Goal: Task Accomplishment & Management: Use online tool/utility

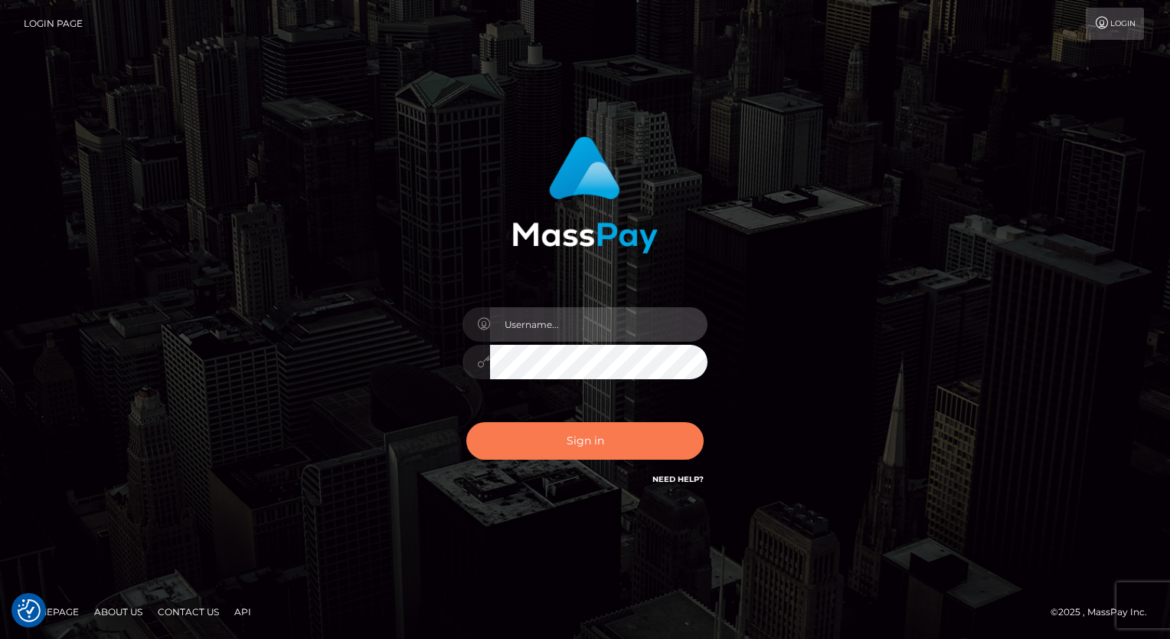
type input "aly.ignite"
click at [597, 436] on button "Sign in" at bounding box center [584, 441] width 237 height 38
type input "aly.ignite"
click at [545, 446] on button "Sign in" at bounding box center [584, 441] width 237 height 38
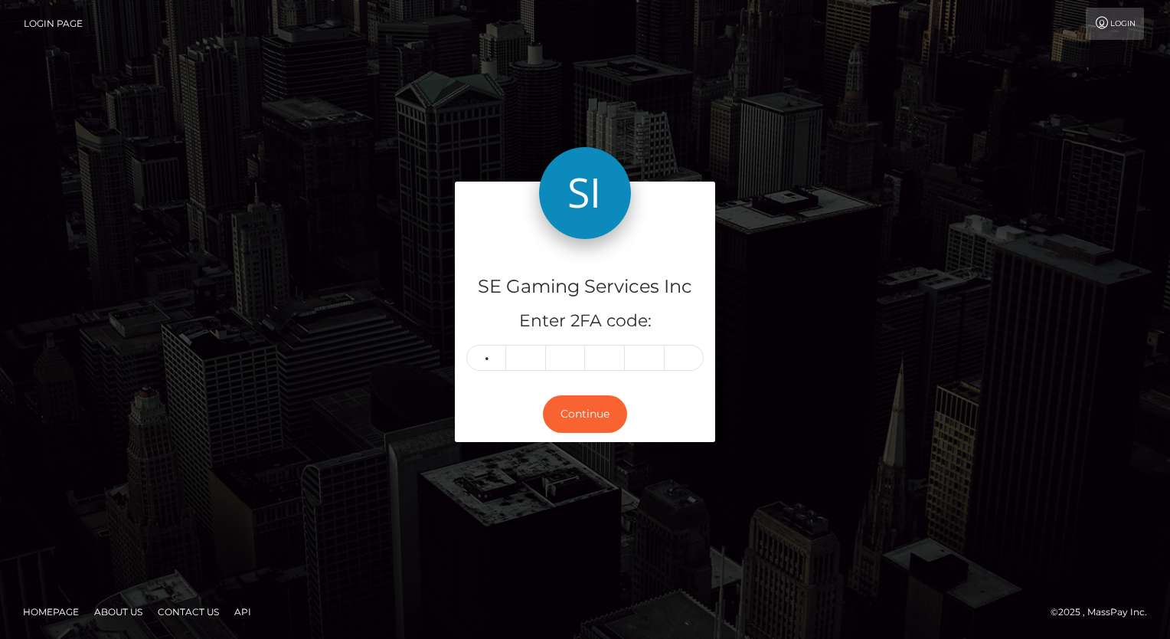
type input "6"
type input "9"
type input "2"
type input "8"
type input "6"
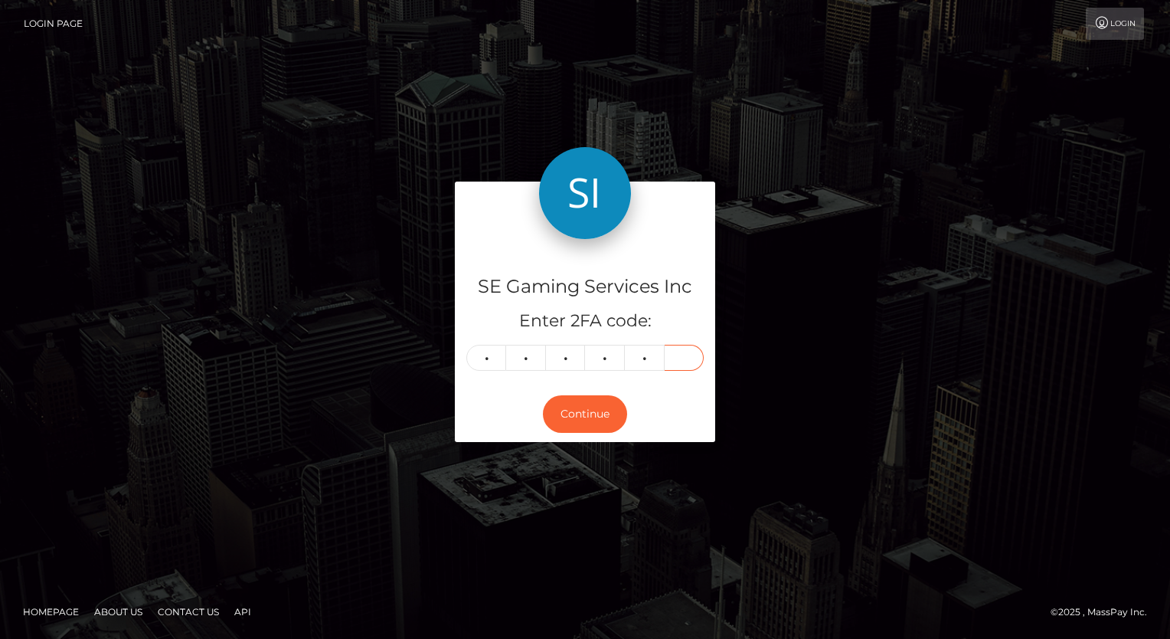
type input "0"
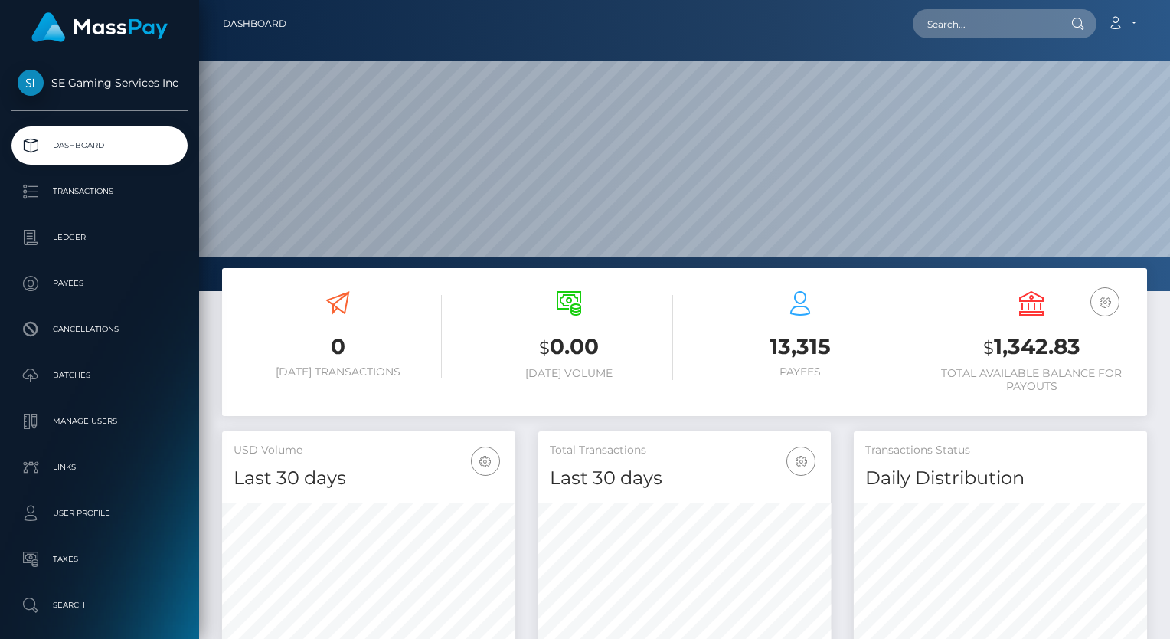
scroll to position [271, 293]
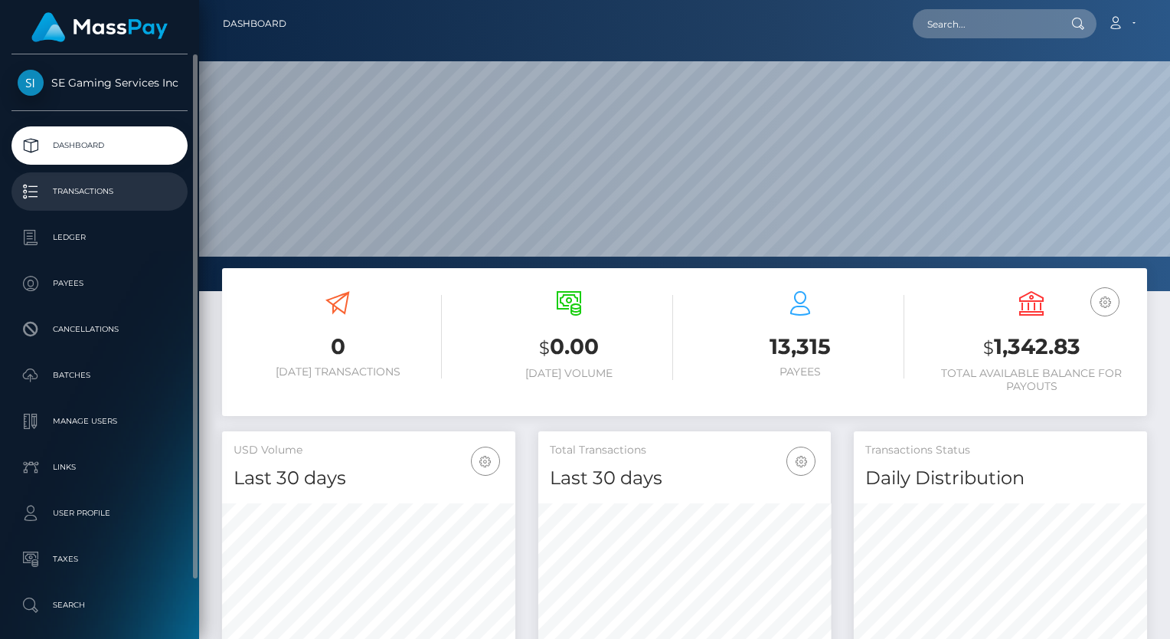
click at [87, 197] on p "Transactions" at bounding box center [100, 191] width 164 height 23
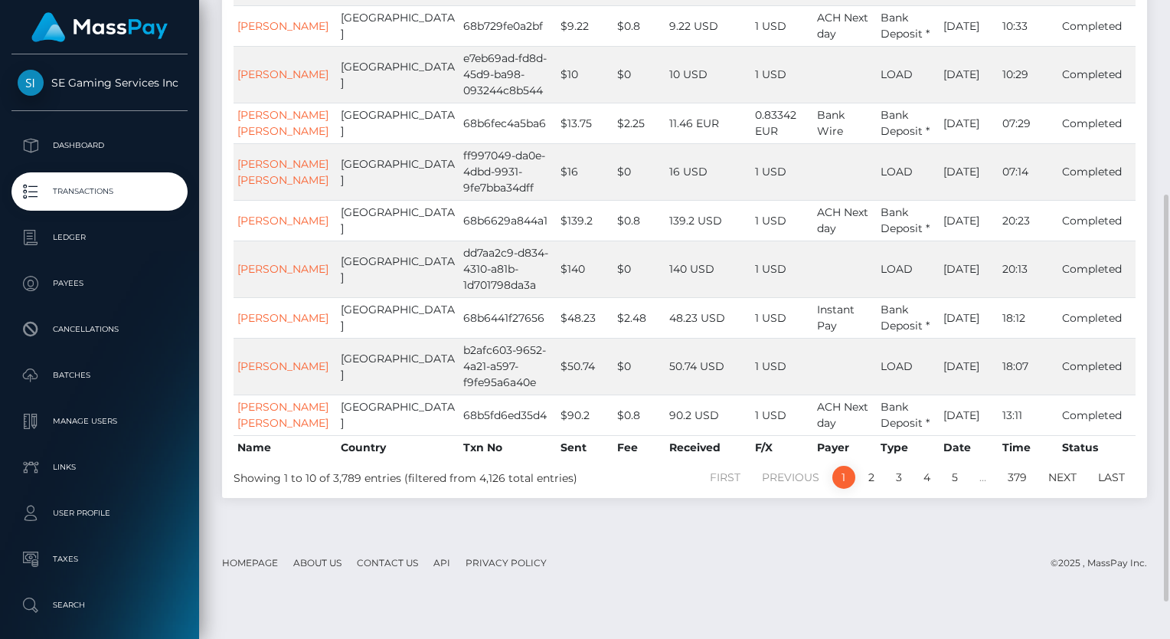
scroll to position [366, 0]
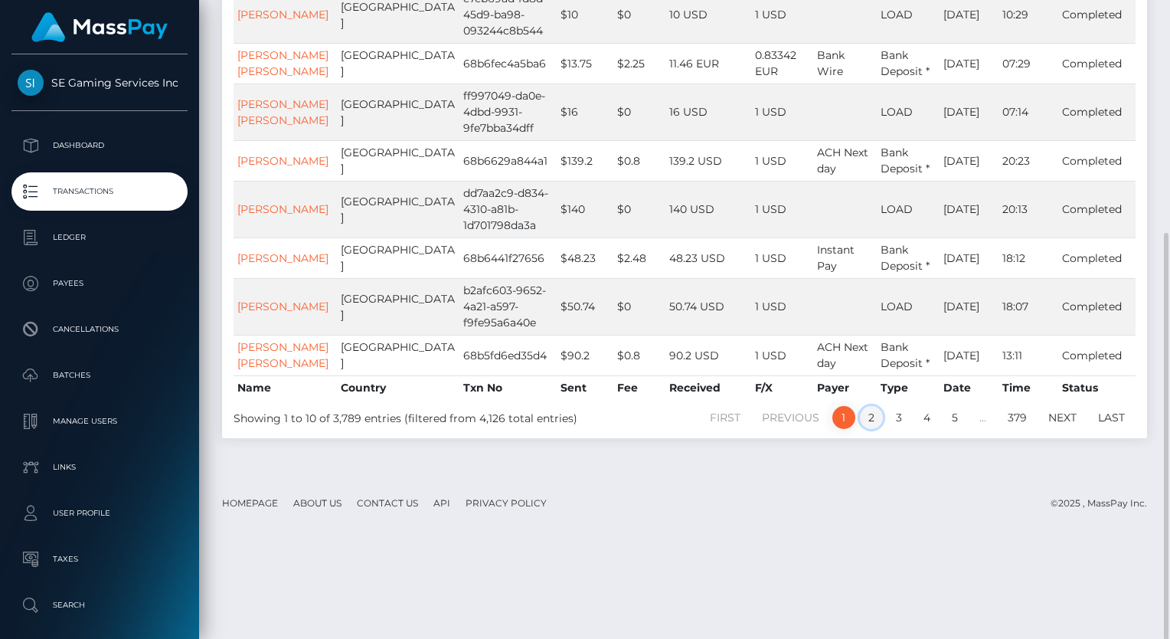
click at [874, 429] on link "2" at bounding box center [871, 417] width 23 height 23
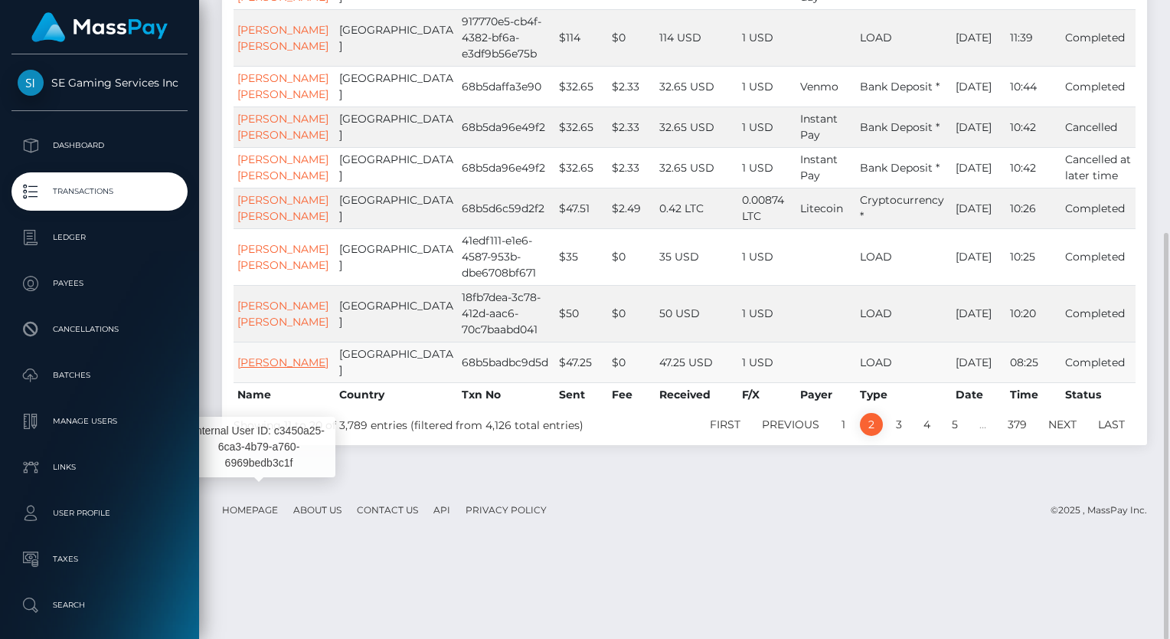
click at [260, 369] on link "ADITYA MOHAN" at bounding box center [282, 362] width 91 height 14
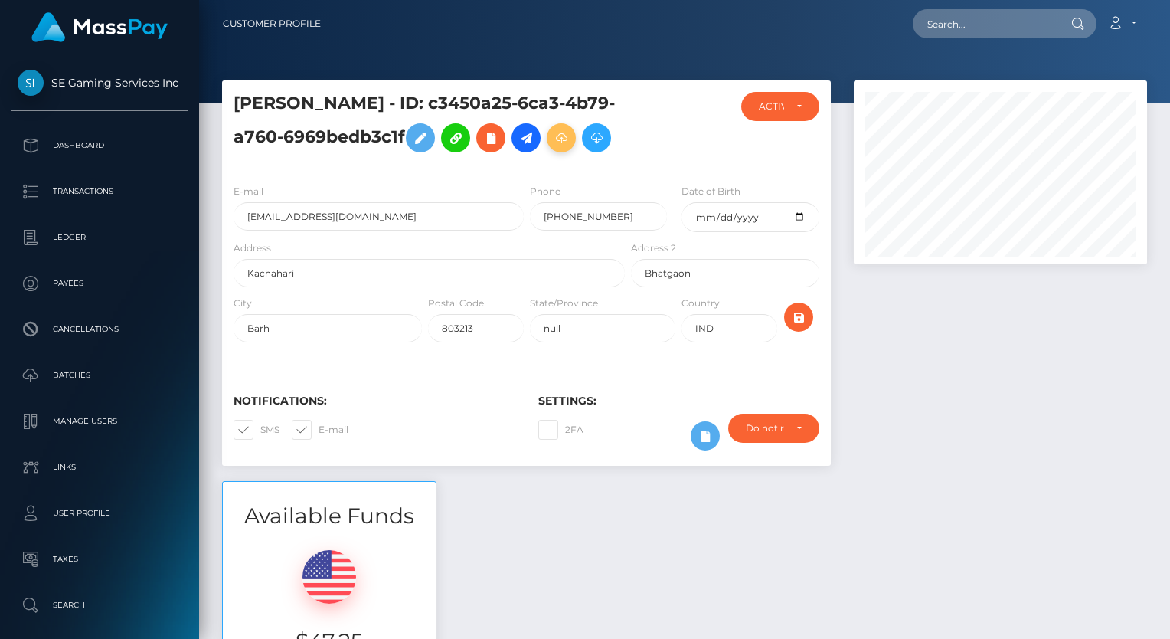
scroll to position [184, 293]
click at [567, 127] on button at bounding box center [561, 137] width 29 height 29
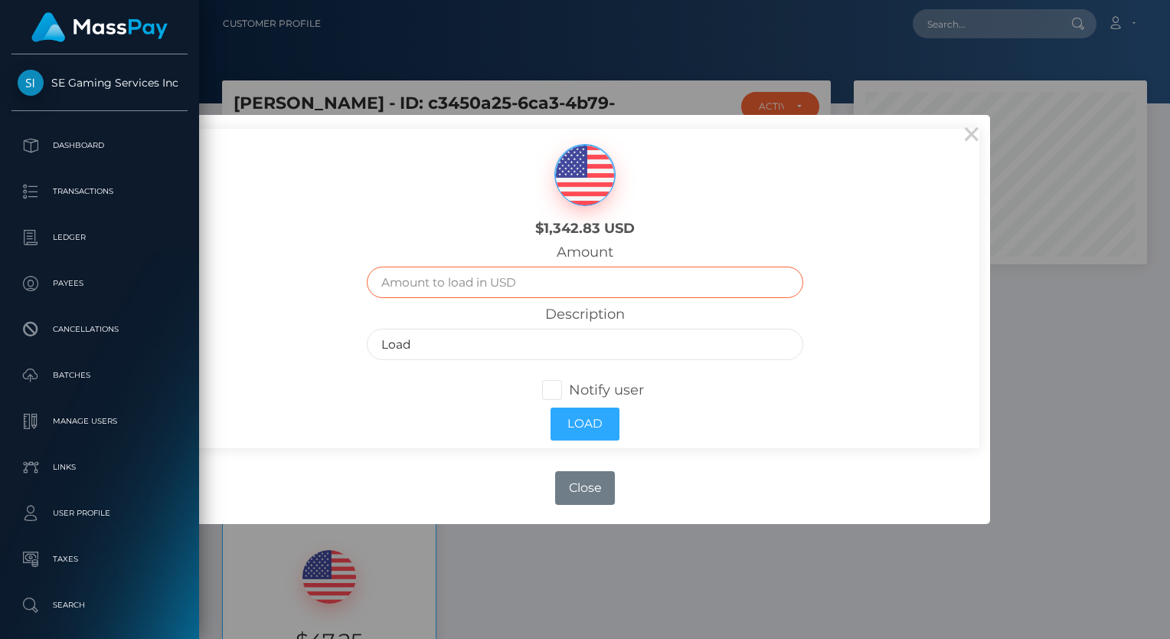
click at [524, 283] on input "text" at bounding box center [585, 281] width 437 height 31
type input "45"
click at [302, 292] on div "$1,342.83 USD Amount 45 Description Load Notify user Load" at bounding box center [585, 288] width 789 height 319
click at [569, 387] on span at bounding box center [569, 389] width 0 height 17
click at [559, 387] on input "Notify user" at bounding box center [559, 388] width 10 height 10
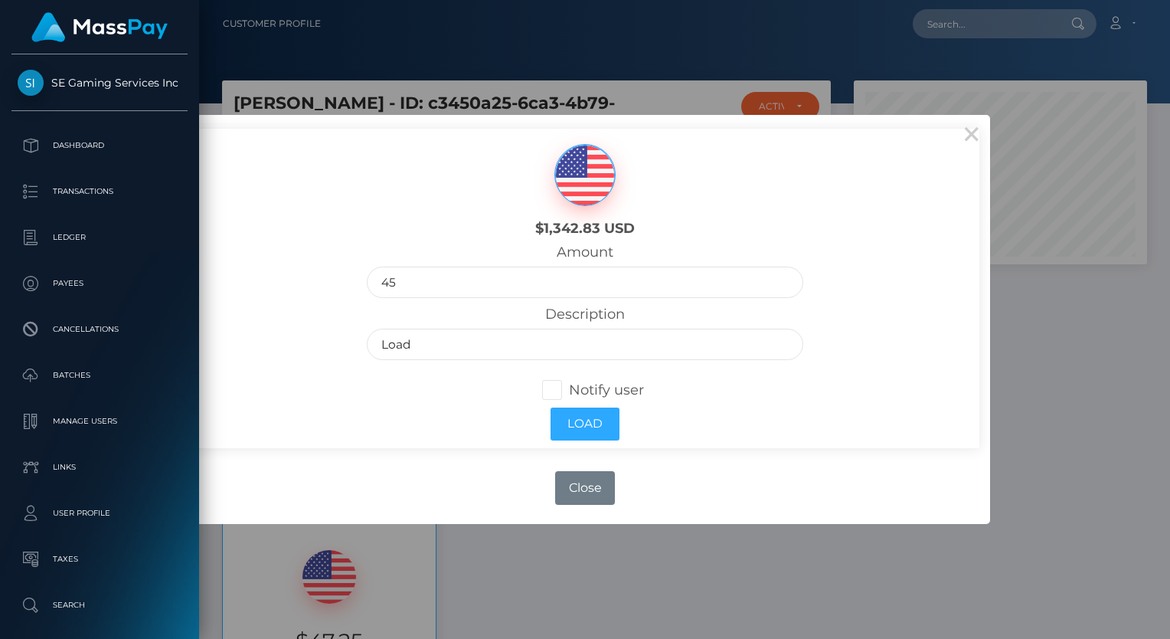
checkbox input "true"
click at [504, 341] on input "Load" at bounding box center [585, 343] width 437 height 31
type input "Load- Mod Stipend"
click at [596, 422] on button "Load" at bounding box center [585, 423] width 69 height 33
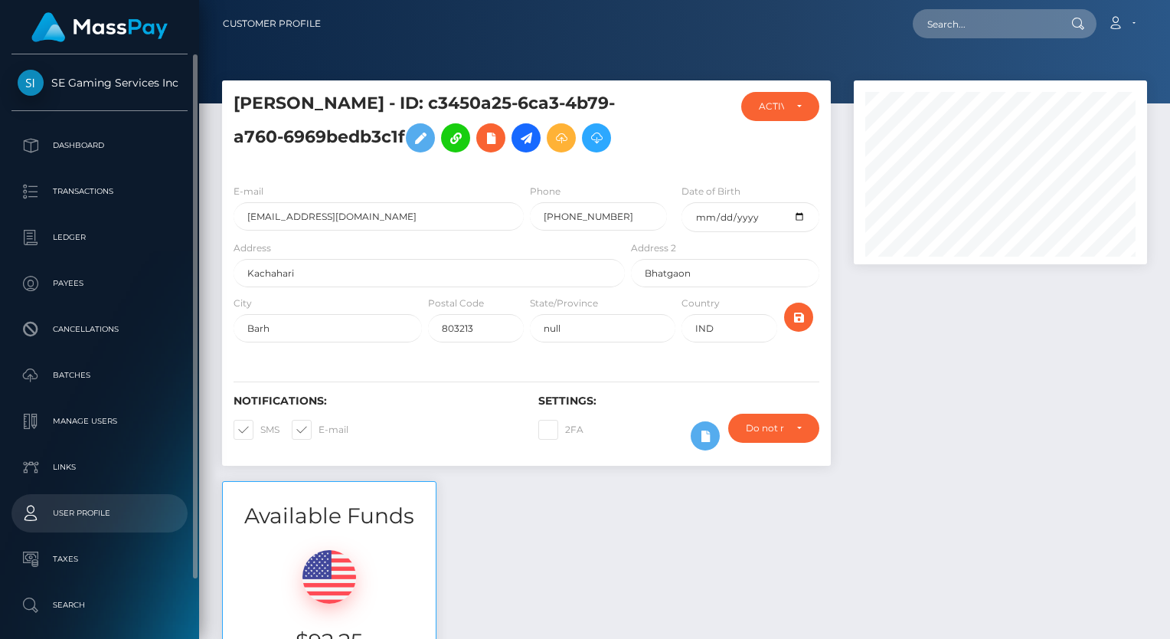
scroll to position [184, 293]
